Goal: Book appointment/travel/reservation

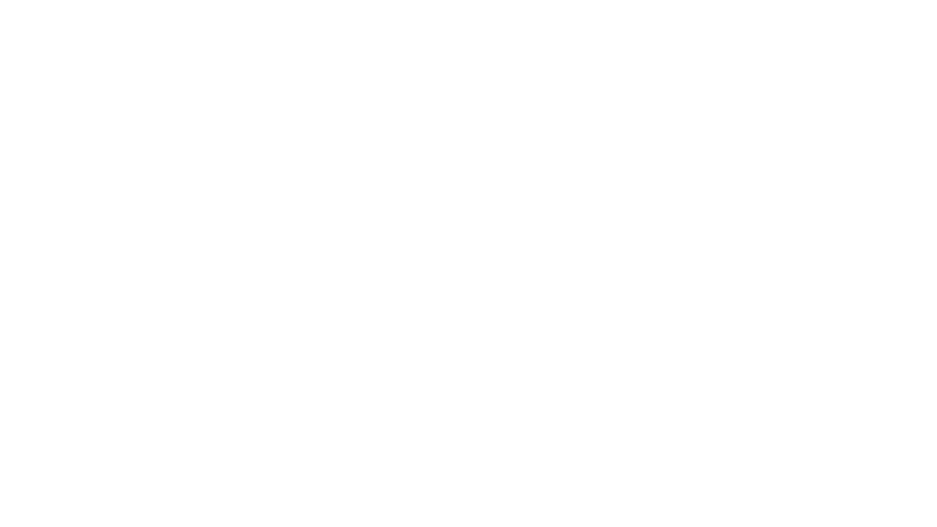
select select "**"
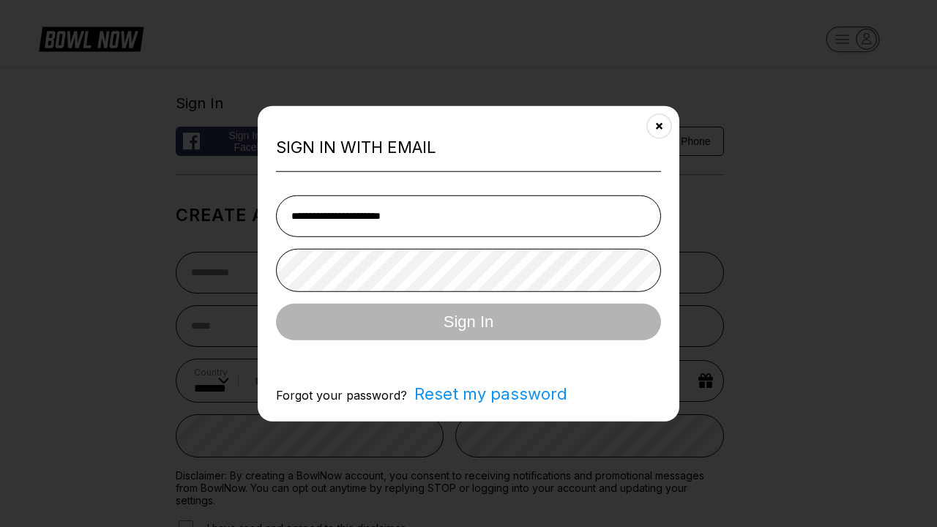
type input "**********"
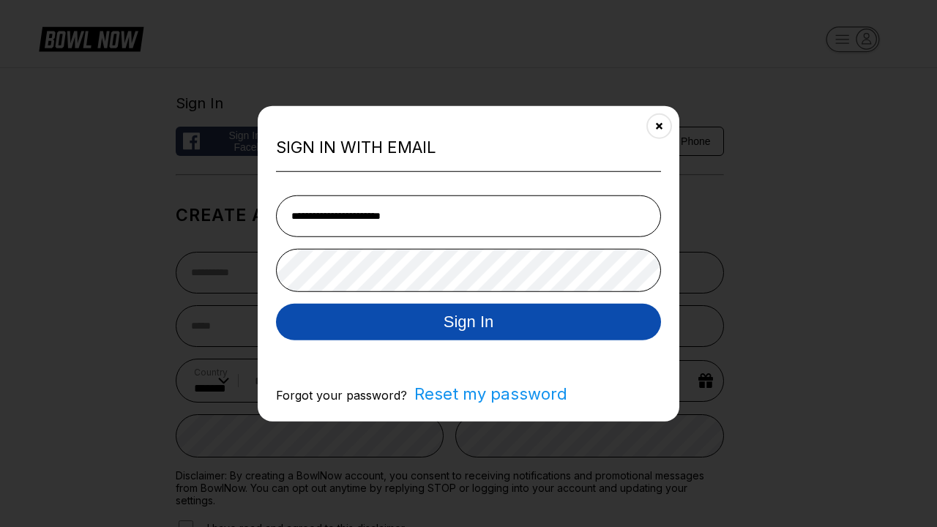
click at [469, 323] on button "Sign In" at bounding box center [468, 321] width 385 height 37
